Goal: Contribute content: Add original content to the website for others to see

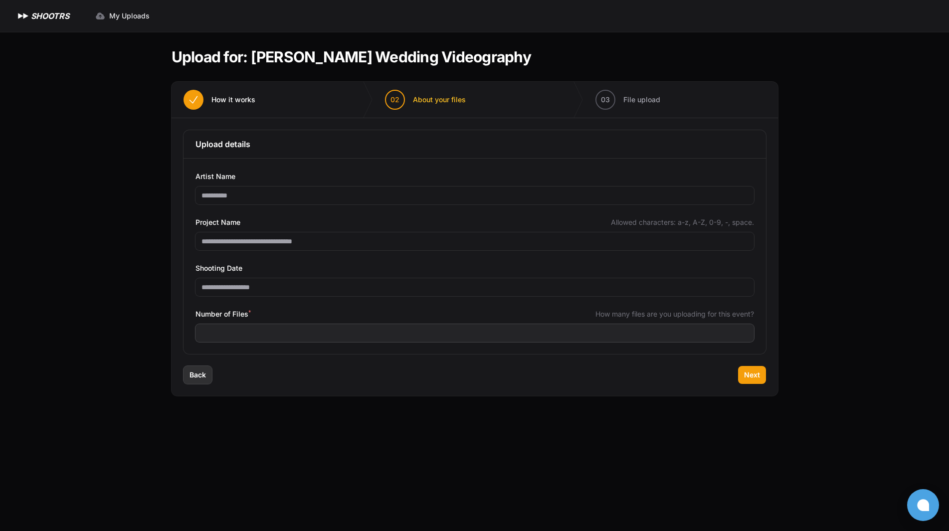
click at [200, 378] on span "Back" at bounding box center [197, 375] width 16 height 10
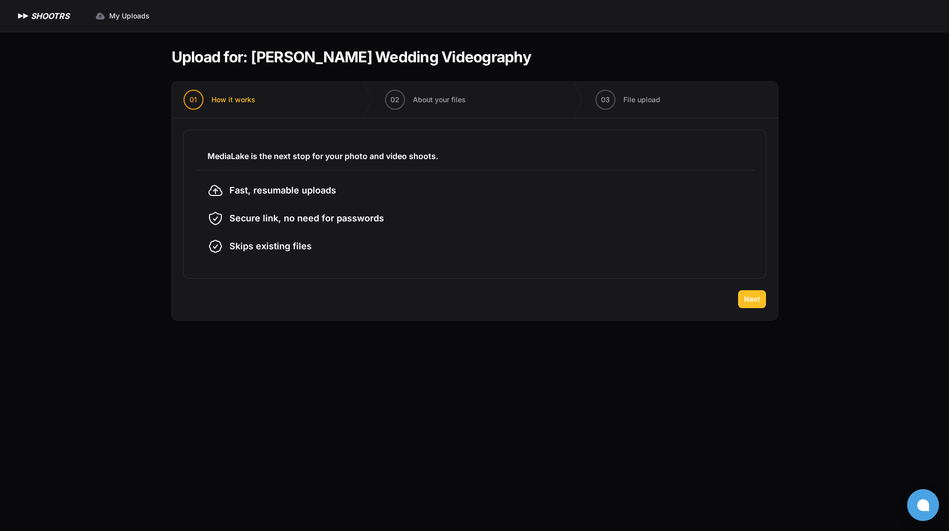
click at [755, 294] on button "Next" at bounding box center [752, 299] width 28 height 18
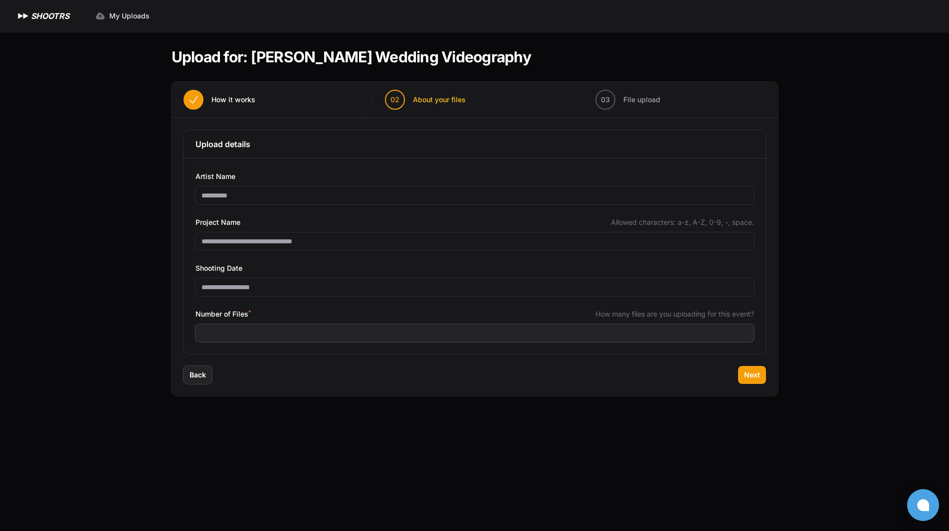
click at [391, 322] on div "Number of Files * How many files are you uploading for this event?" at bounding box center [474, 325] width 558 height 34
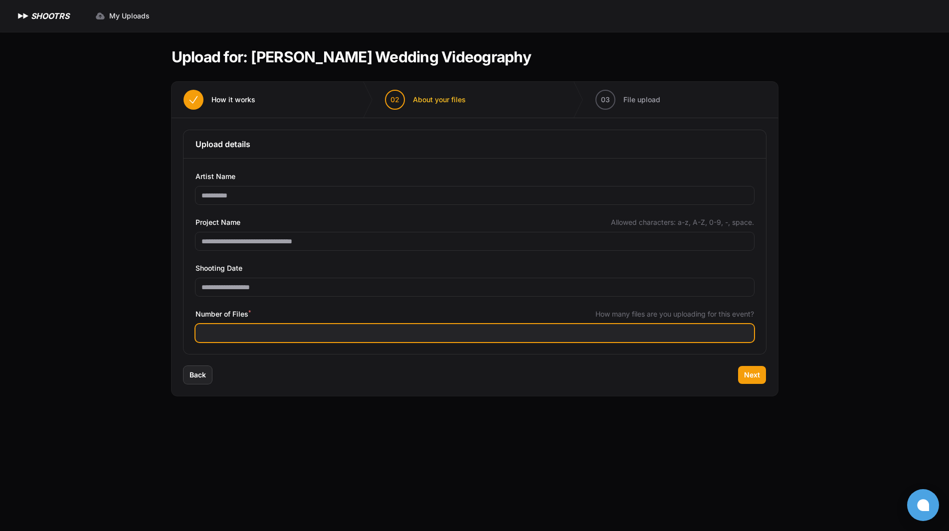
click at [382, 333] on input "Number of Files *" at bounding box center [474, 333] width 558 height 18
type input "***"
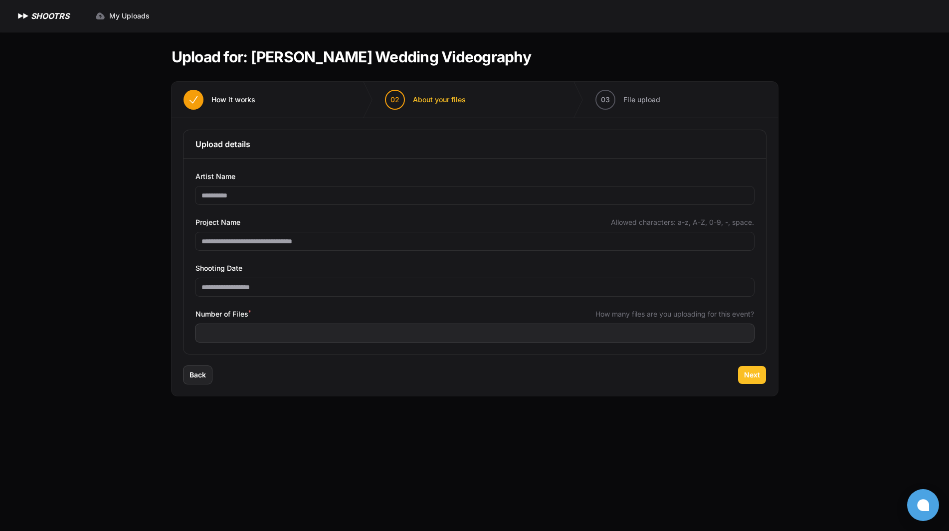
click at [750, 375] on span "Next" at bounding box center [752, 375] width 16 height 10
